Goal: Task Accomplishment & Management: Complete application form

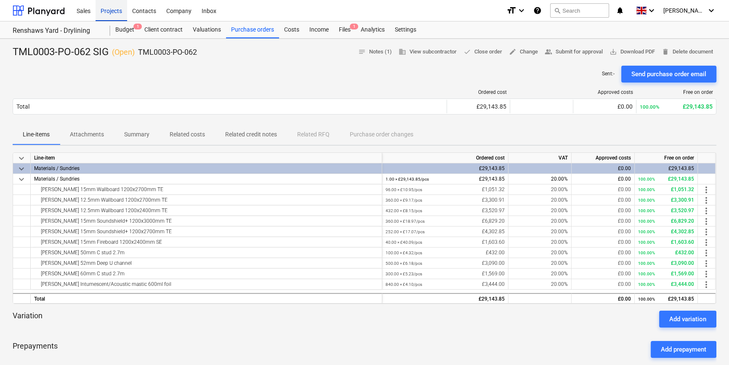
click at [102, 8] on div "Projects" at bounding box center [112, 10] width 32 height 21
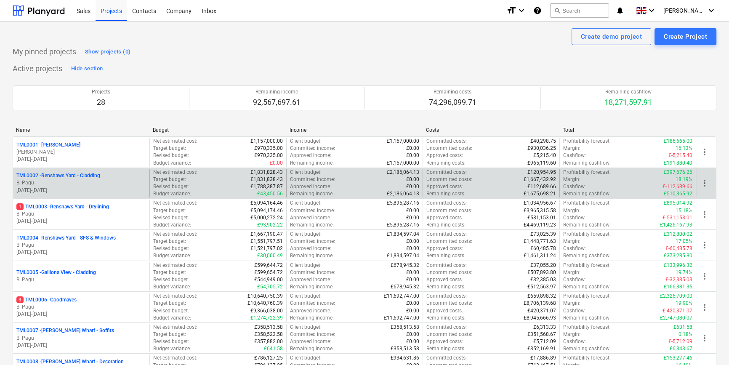
click at [73, 181] on p "B. Pagu" at bounding box center [81, 182] width 130 height 7
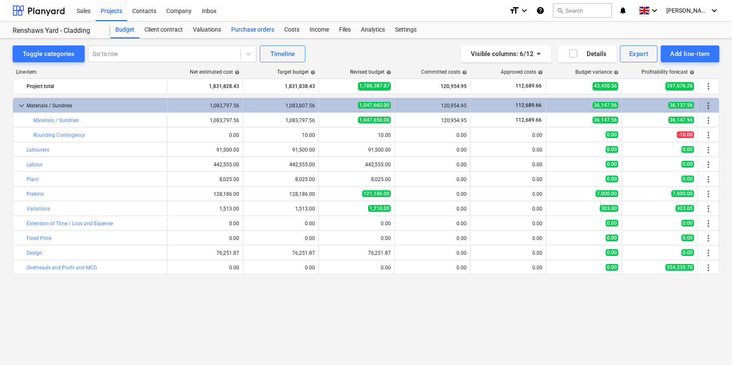
click at [240, 31] on div "Purchase orders" at bounding box center [252, 29] width 53 height 17
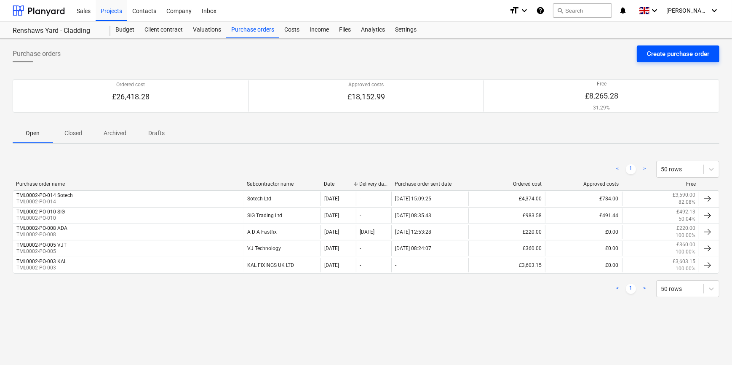
click at [665, 56] on div "Create purchase order" at bounding box center [678, 53] width 62 height 11
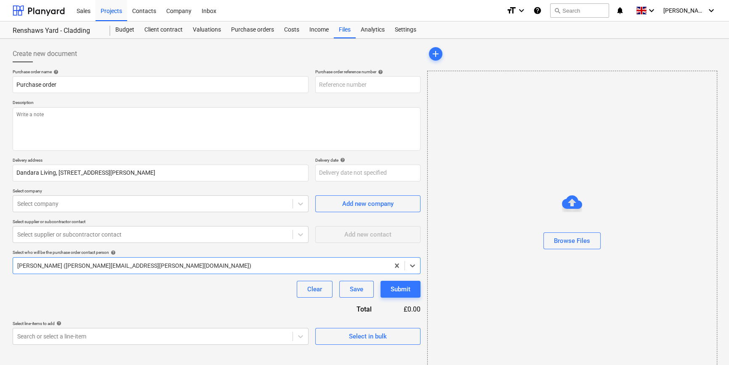
type textarea "x"
type input "TML0002-PO-018"
drag, startPoint x: 367, startPoint y: 83, endPoint x: 316, endPoint y: 84, distance: 50.5
click at [316, 84] on input "TML0002-PO-018" at bounding box center [367, 84] width 105 height 17
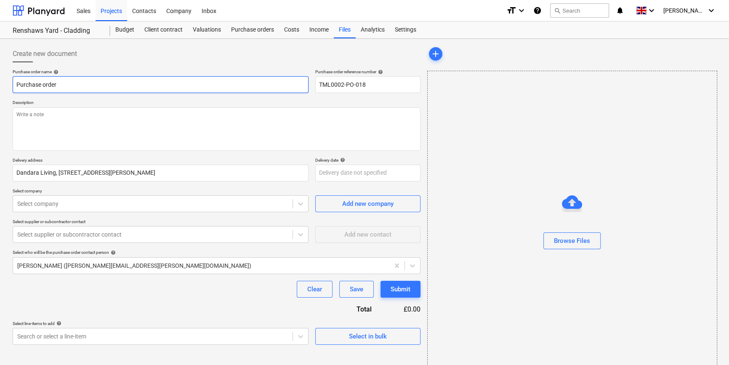
drag, startPoint x: 52, startPoint y: 84, endPoint x: 13, endPoint y: 85, distance: 39.2
click at [13, 85] on input "Purchase order" at bounding box center [161, 84] width 296 height 17
type textarea "x"
paste input "TML0002-PO-018"
type textarea "x"
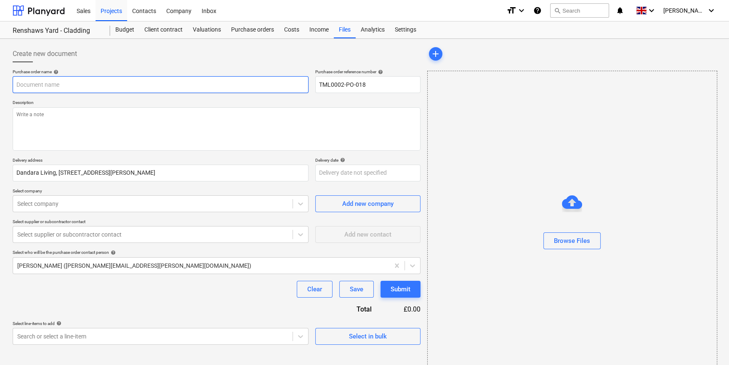
type input "TML0002-PO-018"
type textarea "x"
type input "TML0002-PO-018"
type textarea "x"
type input "TML0002-PO-018 S"
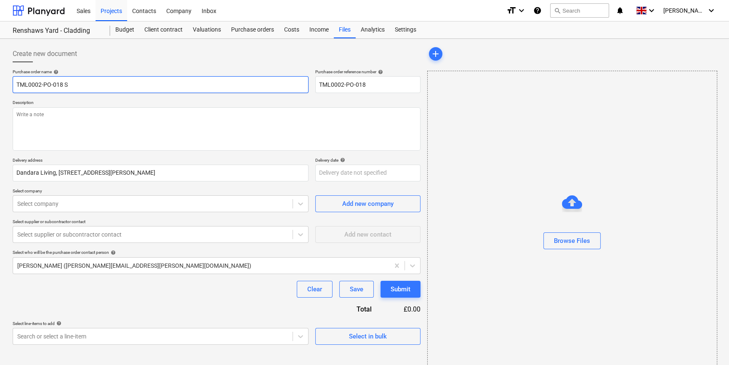
type textarea "x"
type input "TML0002-PO-018 So"
type textarea "x"
type input "TML0002-PO-018 Sot"
type textarea "x"
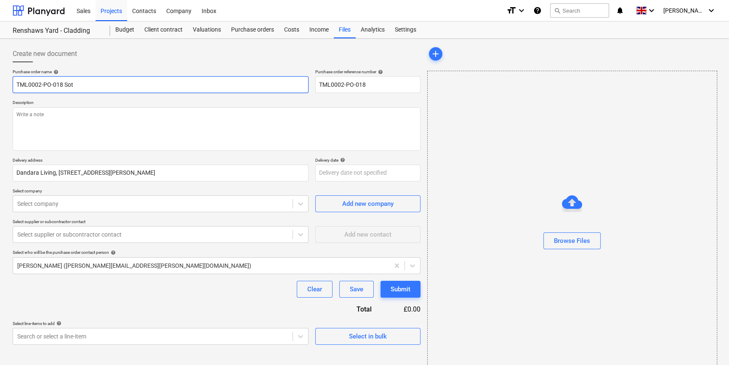
type input "TML0002-PO-018 Sote"
type textarea "x"
type input "TML0002-PO-018 Sotec"
type textarea "x"
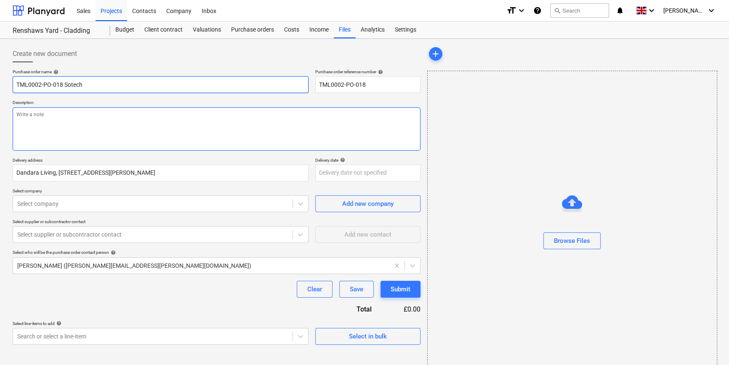
type input "TML0002-PO-018 Sotech"
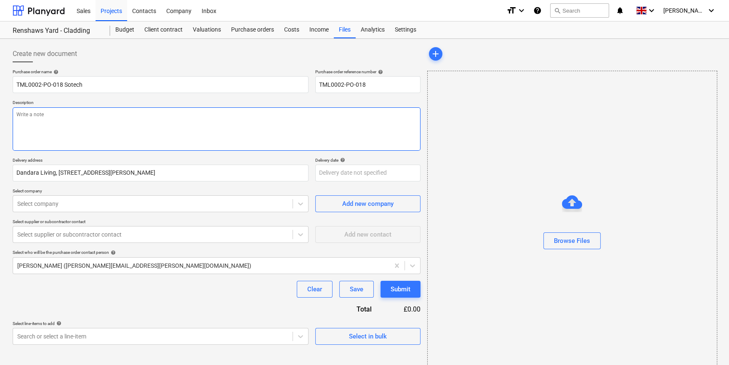
click at [18, 114] on textarea at bounding box center [217, 128] width 408 height 43
type textarea "x"
type textarea "S"
type textarea "x"
type textarea "Si"
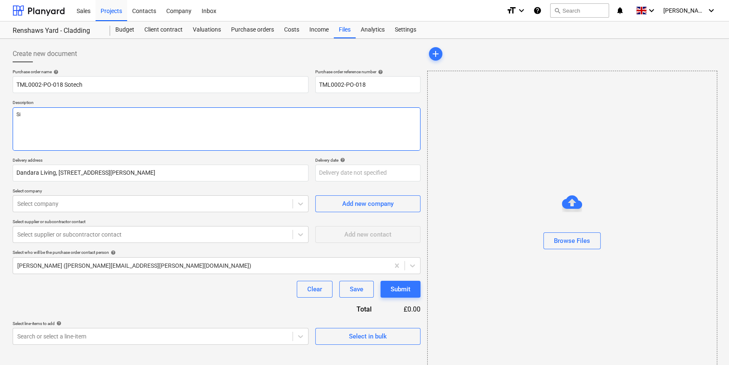
type textarea "x"
type textarea "Sit"
type textarea "x"
type textarea "Site"
type textarea "x"
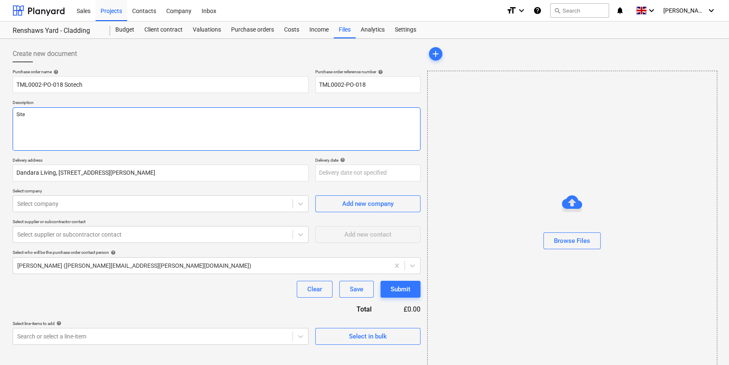
type textarea "Site"
type textarea "x"
type textarea "Site c"
type textarea "x"
type textarea "Site co"
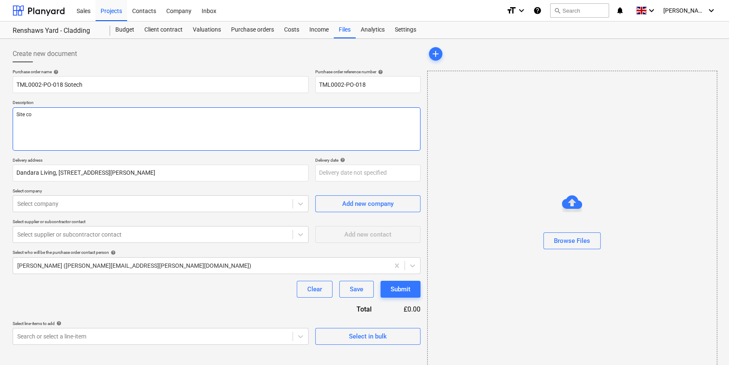
type textarea "x"
type textarea "Site con"
type textarea "x"
type textarea "Site cont"
type textarea "x"
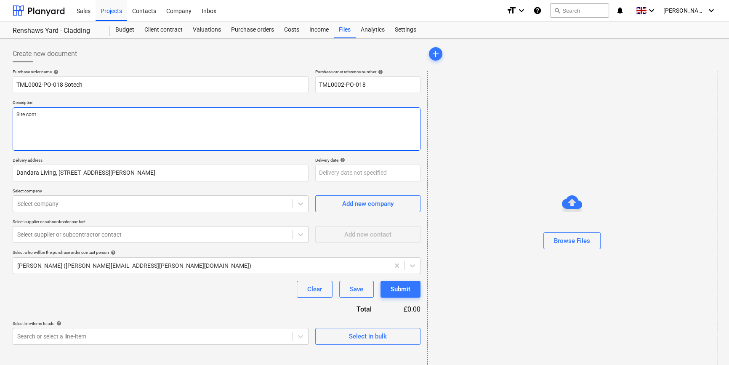
type textarea "Site conta"
type textarea "x"
type textarea "Site contac"
type textarea "x"
type textarea "Site contact"
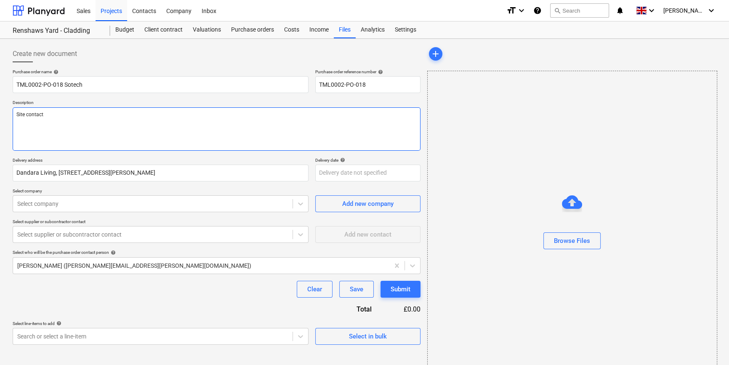
type textarea "x"
type textarea "Site contact"
type textarea "x"
type textarea "Site contact M"
type textarea "x"
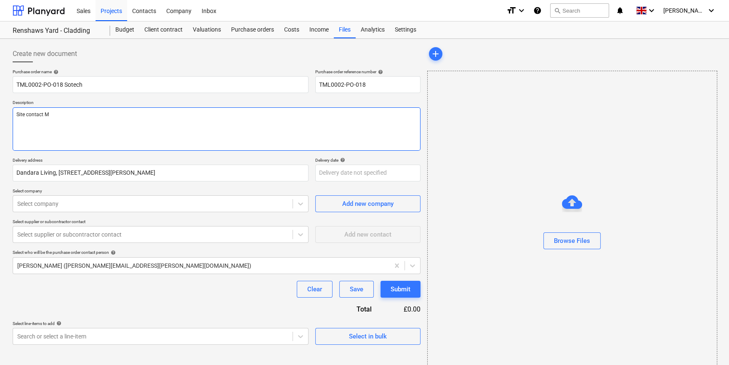
type textarea "Site contact [PERSON_NAME]"
type textarea "x"
type textarea "Site contact Mar"
type textarea "x"
type textarea "Site contact [PERSON_NAME]"
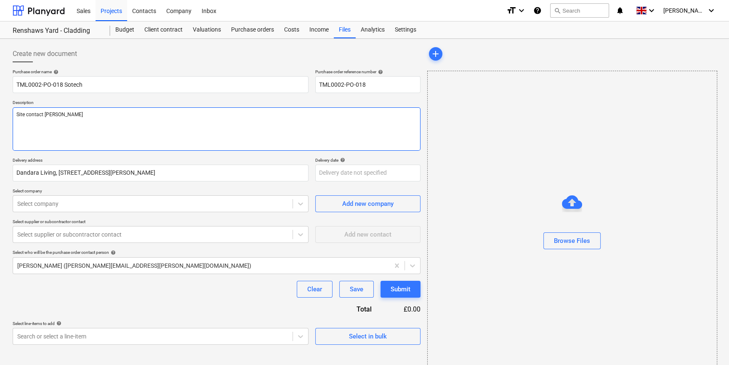
type textarea "x"
type textarea "Site contact [PERSON_NAME]"
type textarea "x"
type textarea "Site contact [PERSON_NAME]"
type textarea "x"
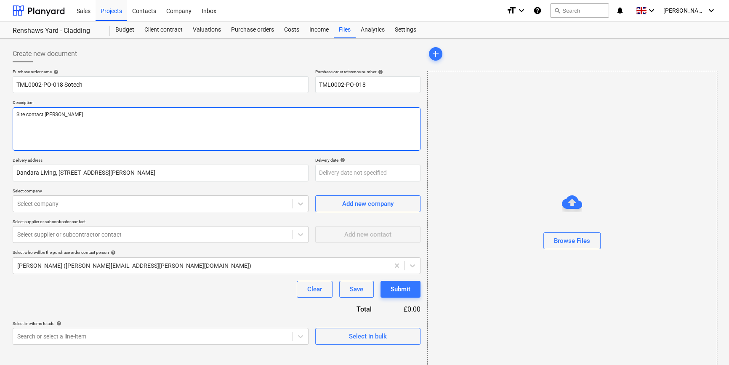
type textarea "Site contact [PERSON_NAME]"
type textarea "x"
type textarea "Site contact [PERSON_NAME] 0"
type textarea "x"
type textarea "Site contact [PERSON_NAME] 07"
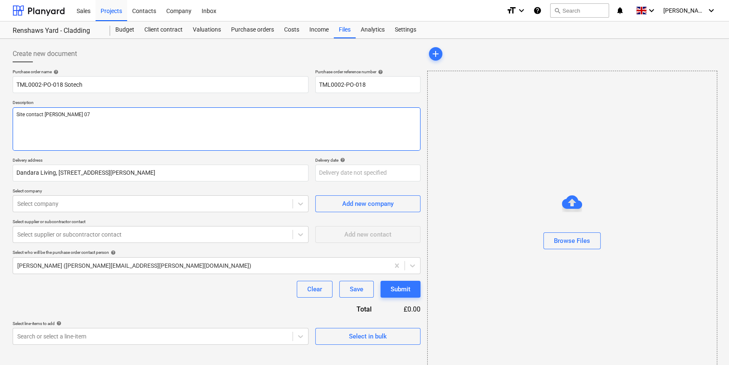
type textarea "x"
type textarea "Site contact [PERSON_NAME] 079"
type textarea "x"
type textarea "Site contact [PERSON_NAME] 0796"
type textarea "x"
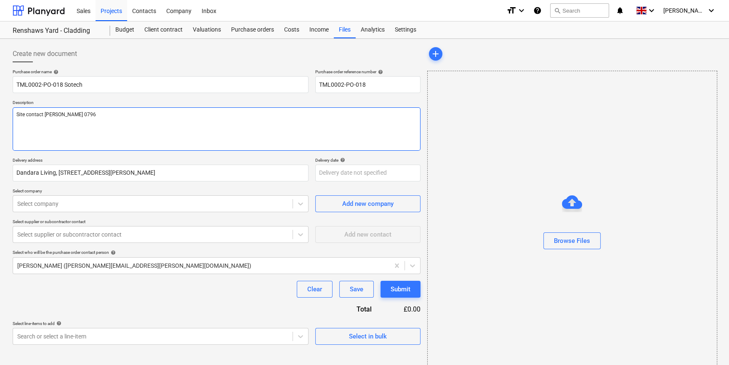
type textarea "Site contact [PERSON_NAME] 07960"
type textarea "x"
type textarea "Site contact [PERSON_NAME] 07960"
type textarea "x"
type textarea "Site contact [PERSON_NAME] 07960 1"
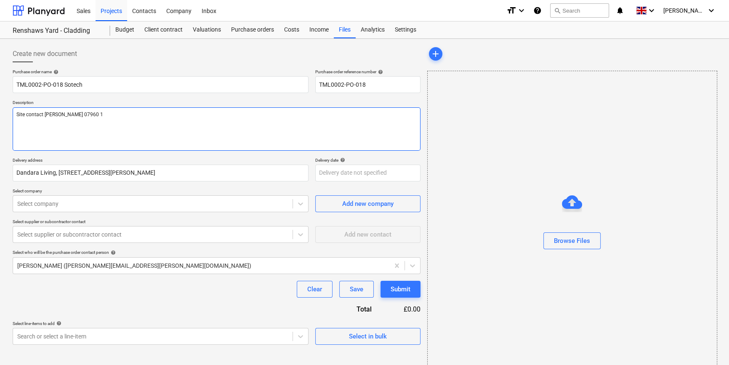
type textarea "x"
type textarea "Site contact [PERSON_NAME] [PHONE_NUMBER]"
type textarea "x"
type textarea "Site contact [PERSON_NAME] [PHONE_NUMBER]"
type textarea "x"
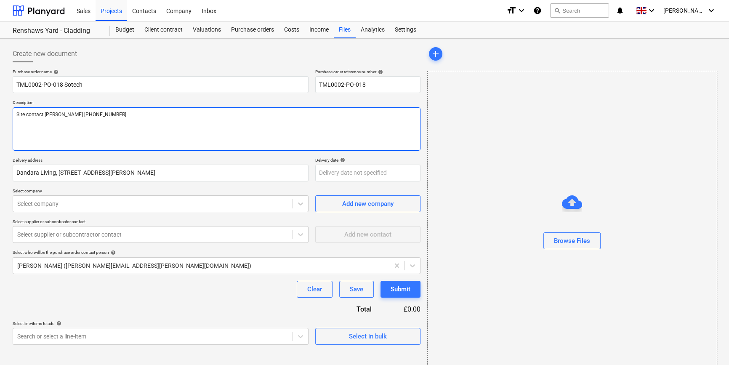
type textarea "Site contact [PERSON_NAME] [PHONE_NUMBER]"
type textarea "x"
type textarea "Site contact [PERSON_NAME] [PHONE_NUMBER]"
type textarea "x"
type textarea "Site contact [PERSON_NAME] [PHONE_NUMBER]"
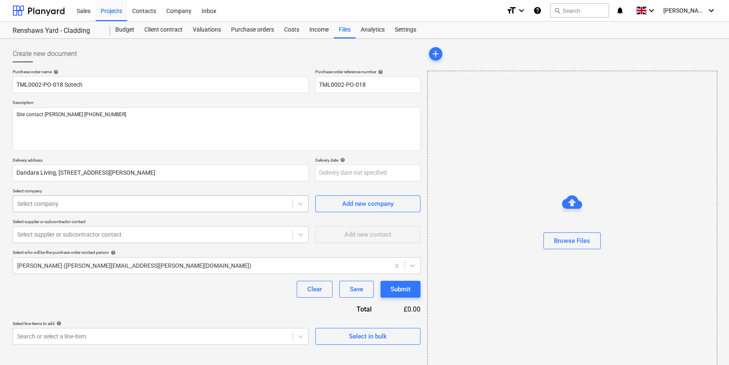
type textarea "x"
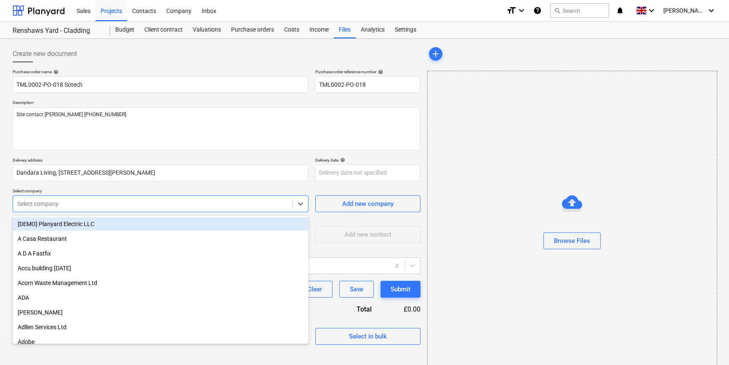
click at [103, 203] on div at bounding box center [152, 204] width 271 height 8
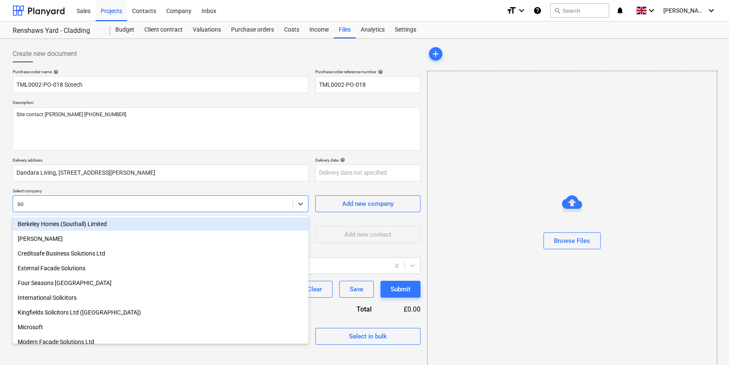
type input "sot"
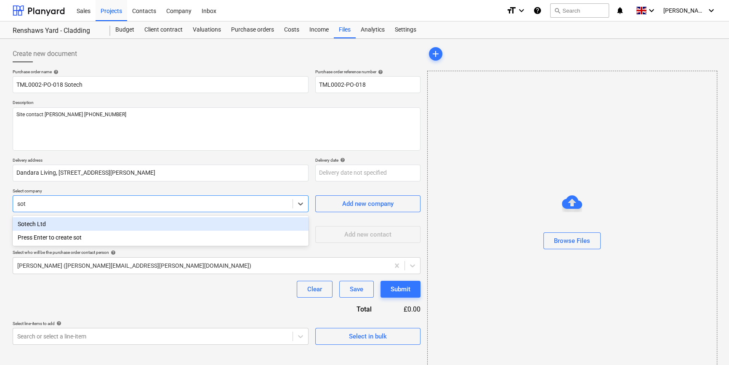
click at [48, 224] on div "Sotech Ltd" at bounding box center [161, 223] width 296 height 13
type textarea "x"
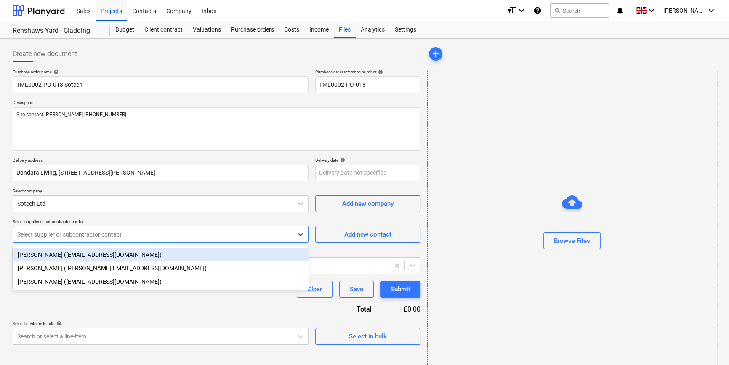
click at [302, 235] on icon at bounding box center [300, 234] width 8 height 8
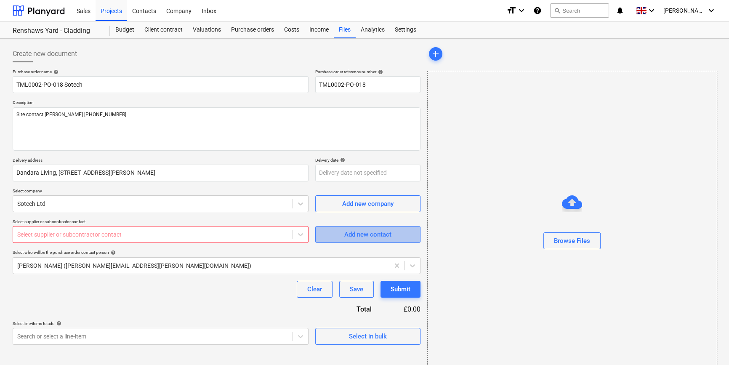
click at [347, 234] on div "Add new contact" at bounding box center [367, 234] width 47 height 11
type textarea "x"
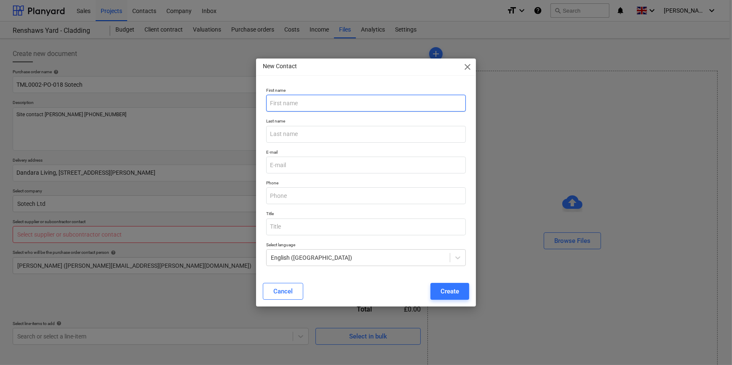
click at [291, 104] on input "text" at bounding box center [365, 103] width 199 height 17
type input "[PERSON_NAME]"
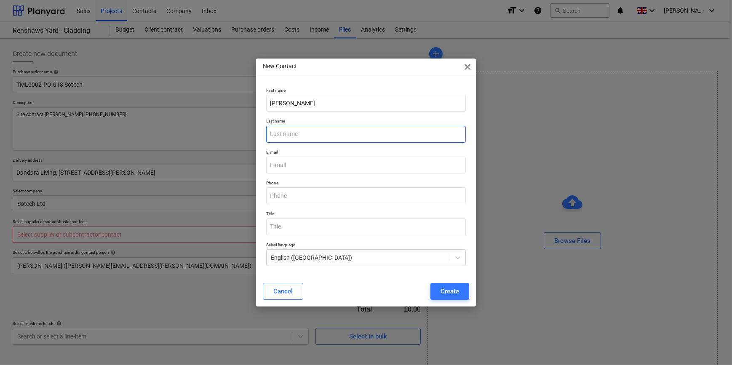
click at [290, 134] on input "text" at bounding box center [365, 134] width 199 height 17
click at [277, 131] on input "text" at bounding box center [365, 134] width 199 height 17
type input "Fannan"
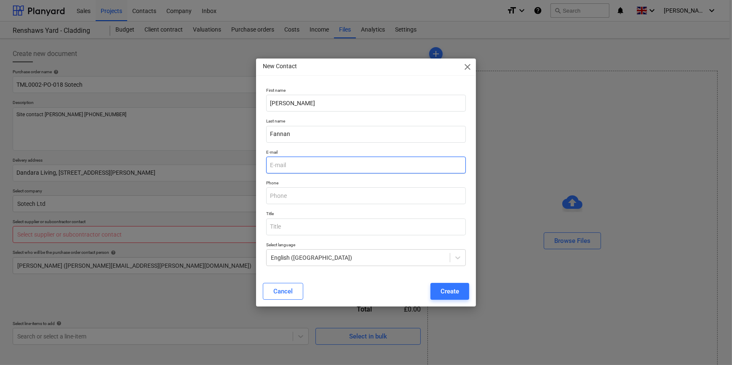
click at [291, 164] on input "email" at bounding box center [365, 165] width 199 height 17
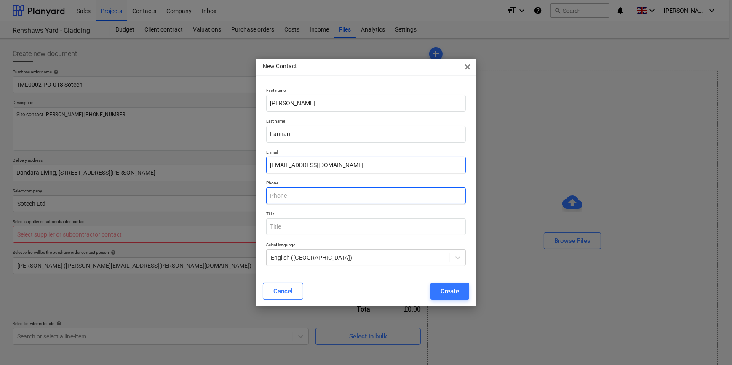
type input "[EMAIL_ADDRESS][DOMAIN_NAME]"
click at [296, 198] on input "text" at bounding box center [365, 195] width 199 height 17
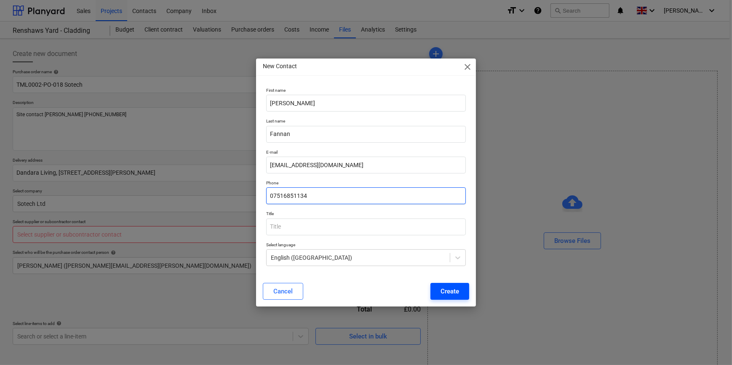
type input "07516851134"
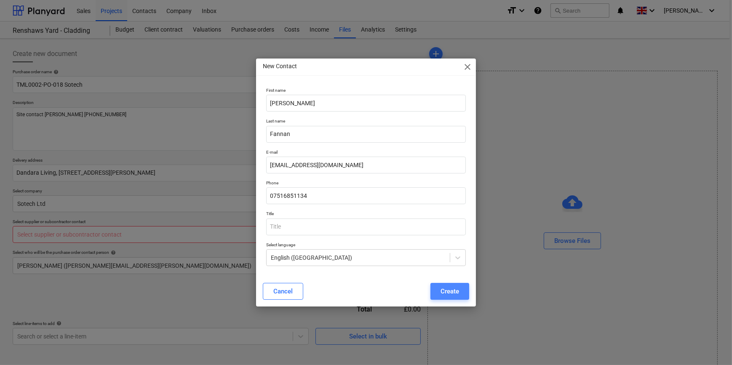
click at [453, 291] on div "Create" at bounding box center [449, 291] width 19 height 11
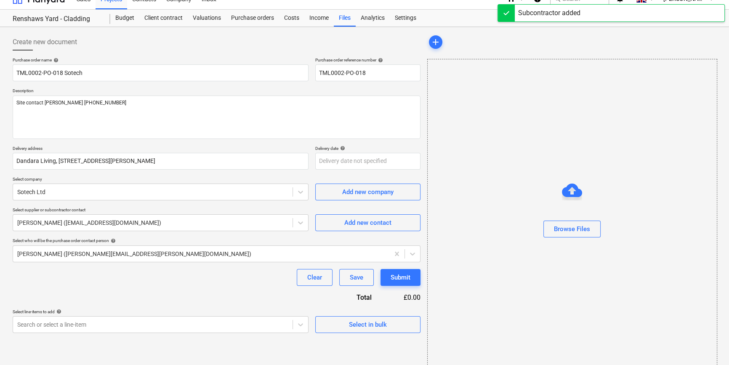
scroll to position [18, 0]
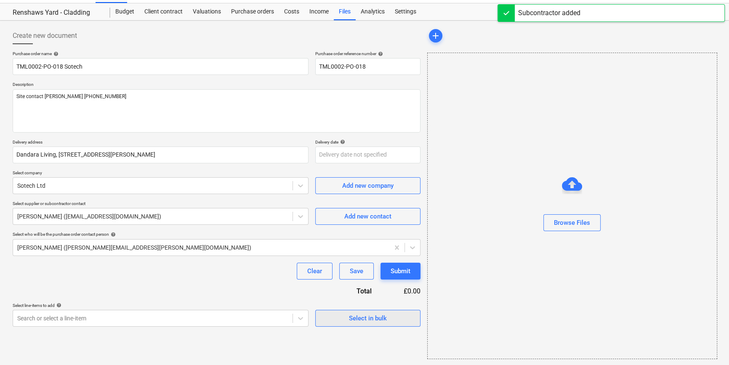
click at [355, 318] on div "Select in bulk" at bounding box center [368, 318] width 38 height 11
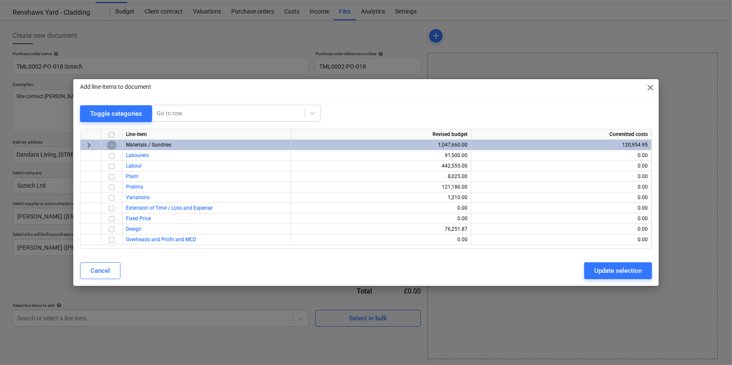
click at [112, 144] on input "checkbox" at bounding box center [112, 145] width 10 height 10
click at [598, 270] on div "Update selection" at bounding box center [618, 270] width 48 height 11
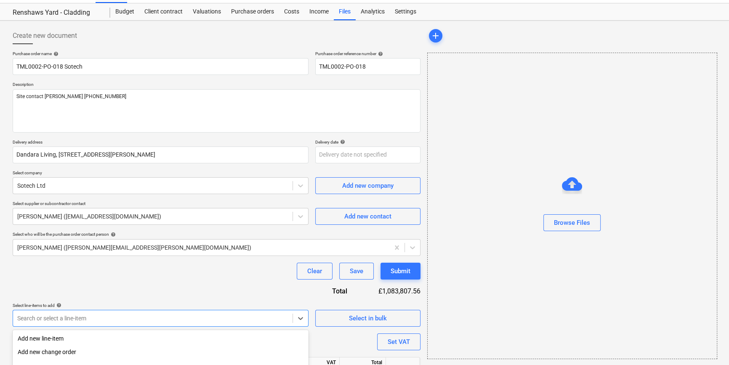
scroll to position [109, 0]
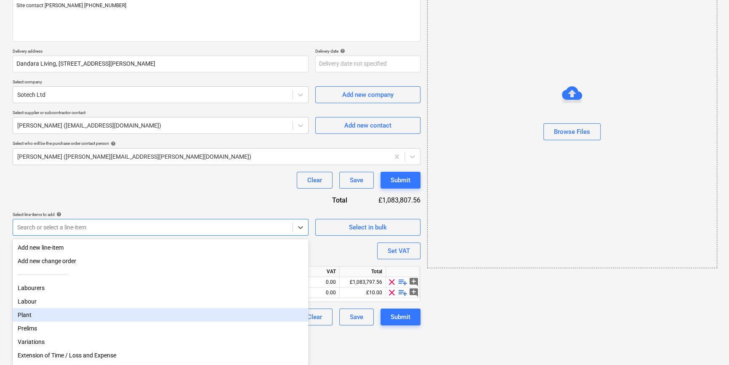
click at [34, 256] on body "Sales Projects Contacts Company Inbox format_size keyboard_arrow_down help sear…" at bounding box center [364, 73] width 729 height 365
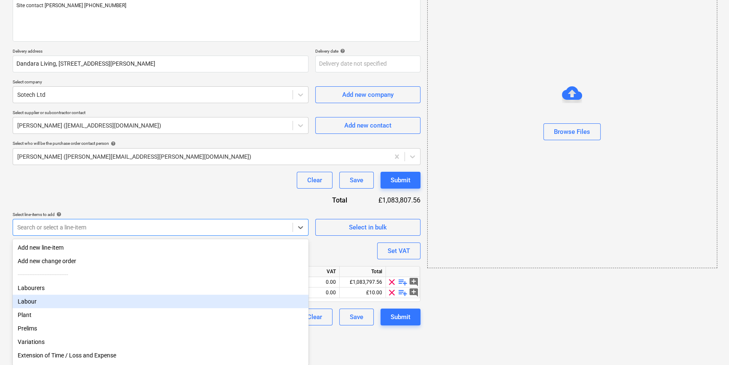
scroll to position [76, 0]
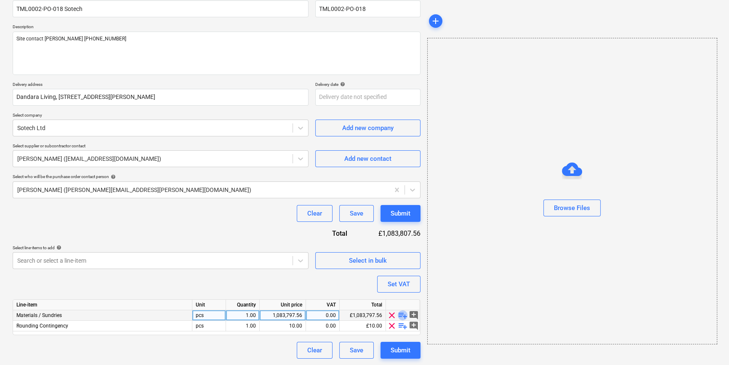
click at [400, 317] on span "playlist_add" at bounding box center [403, 315] width 10 height 10
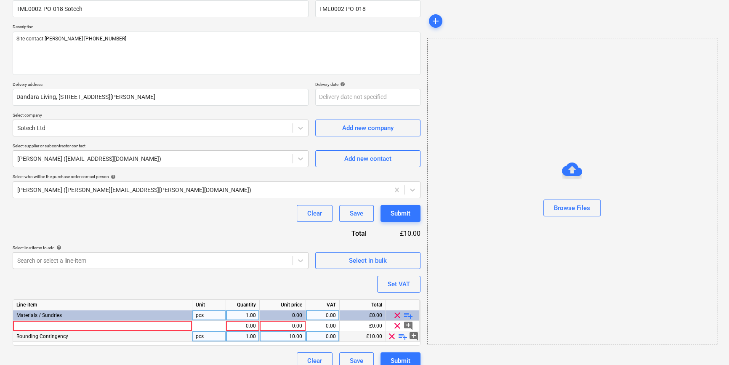
click at [388, 336] on span "clear" at bounding box center [392, 336] width 10 height 10
type textarea "x"
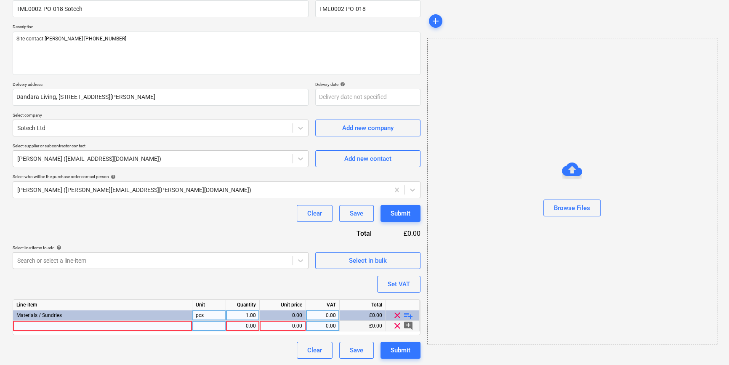
click at [27, 326] on div at bounding box center [102, 326] width 179 height 11
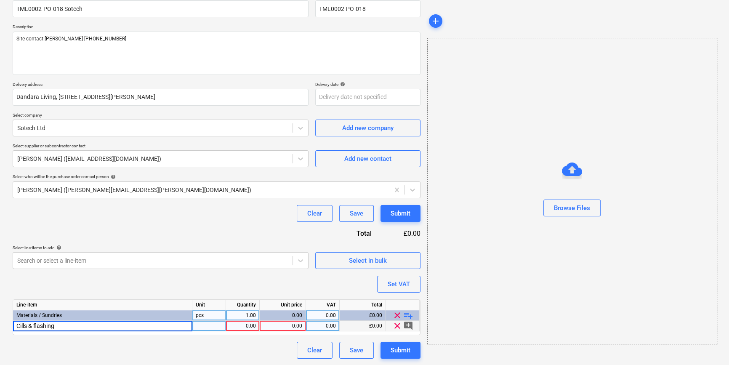
type input "Cills & flashings"
type textarea "x"
click at [291, 328] on div "0.00" at bounding box center [282, 326] width 39 height 11
type input "4380.57"
type textarea "x"
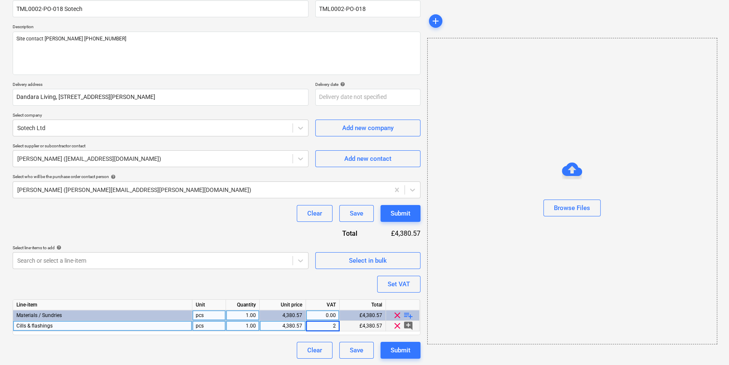
type input "20"
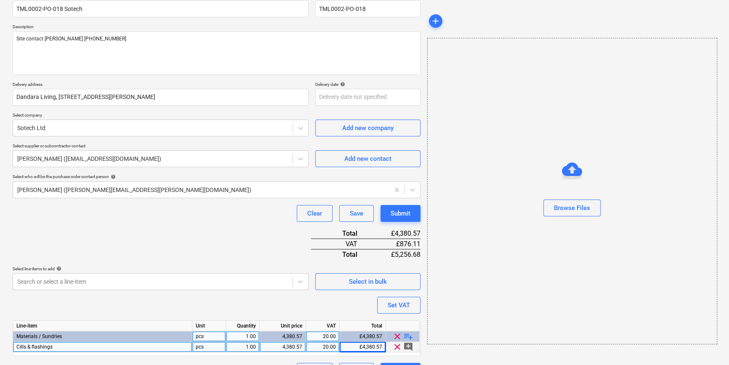
click at [411, 335] on span "playlist_add" at bounding box center [408, 336] width 10 height 10
type textarea "x"
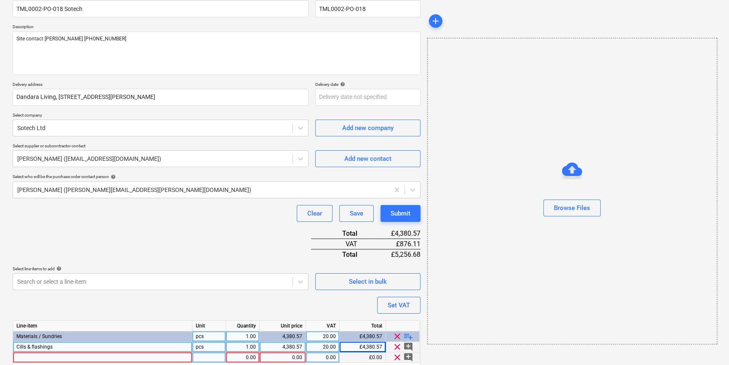
click at [26, 357] on div at bounding box center [102, 357] width 179 height 11
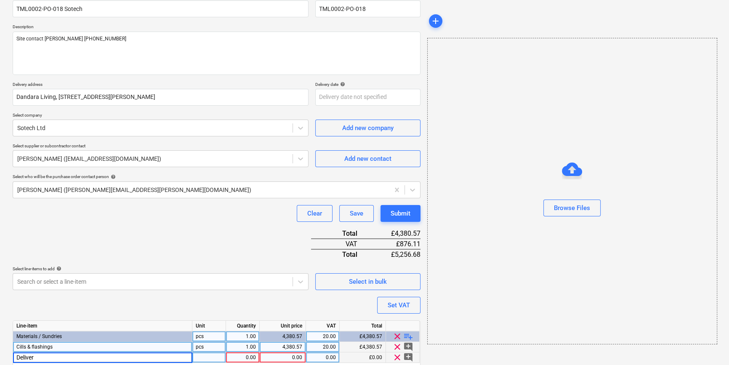
type input "Delivery"
type textarea "x"
type input "400"
type textarea "x"
type input "20"
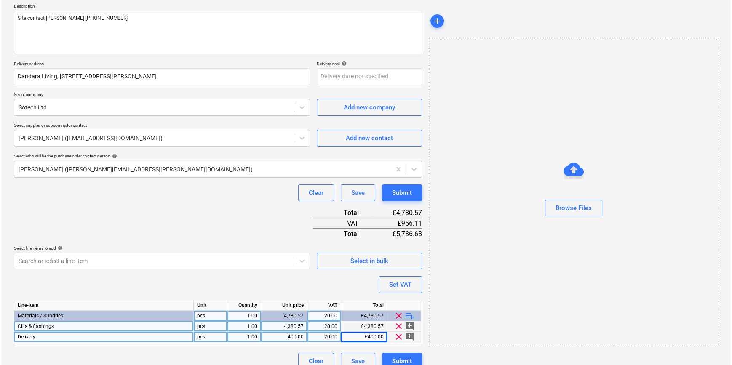
scroll to position [107, 0]
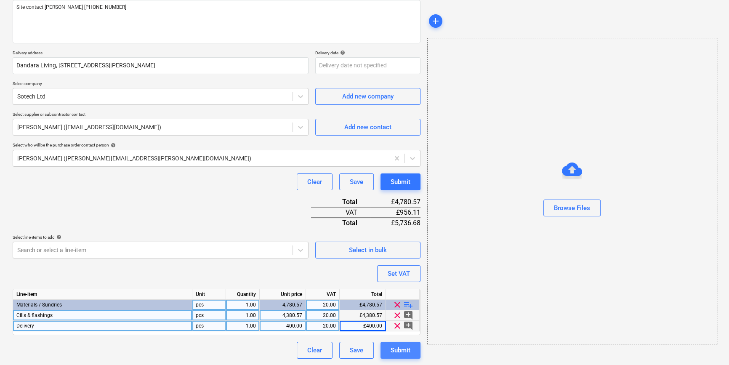
click at [408, 350] on div "Submit" at bounding box center [401, 350] width 20 height 11
type textarea "x"
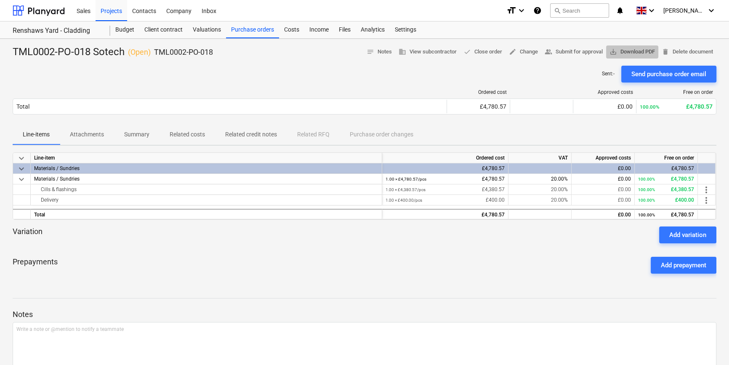
click at [635, 51] on span "save_alt Download PDF" at bounding box center [632, 52] width 45 height 10
